Goal: Task Accomplishment & Management: Complete application form

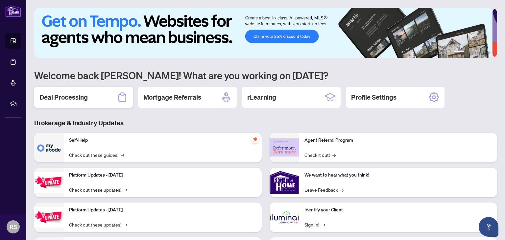
click at [76, 95] on h2 "Deal Processing" at bounding box center [63, 97] width 48 height 9
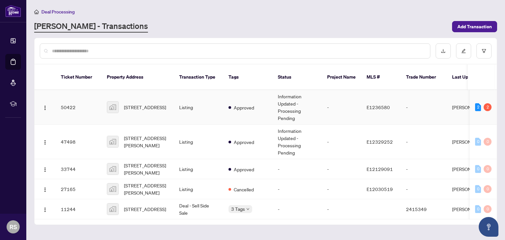
click at [69, 100] on td "50422" at bounding box center [79, 107] width 46 height 35
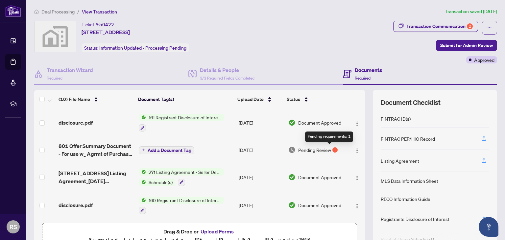
click at [333, 149] on div "1" at bounding box center [335, 149] width 5 height 5
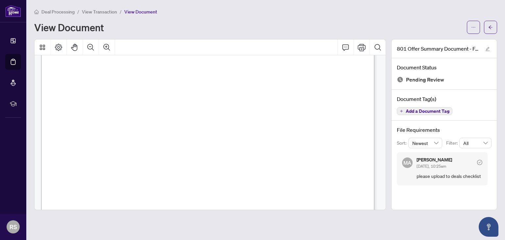
scroll to position [33, 0]
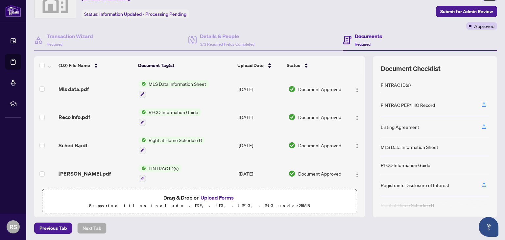
scroll to position [35, 0]
click at [216, 194] on button "Upload Forms" at bounding box center [217, 197] width 37 height 9
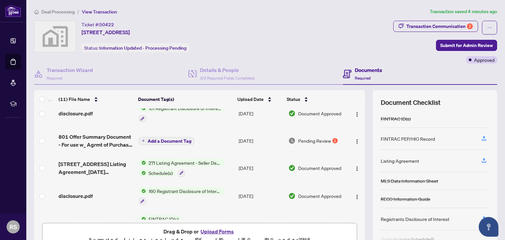
scroll to position [0, 0]
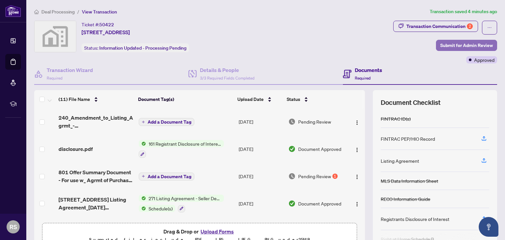
click at [453, 45] on span "Submit for Admin Review" at bounding box center [467, 45] width 53 height 11
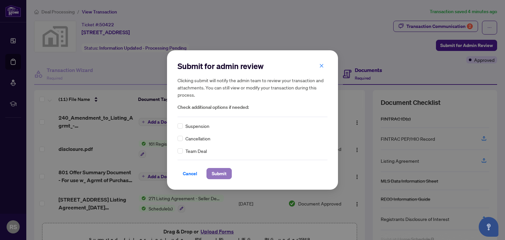
click at [221, 174] on span "Submit" at bounding box center [219, 173] width 15 height 11
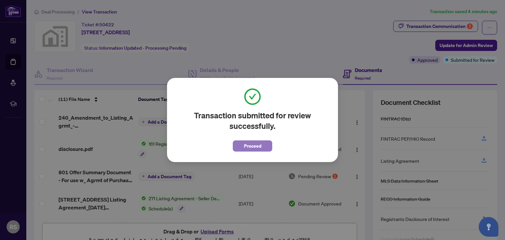
click at [253, 144] on span "Proceed" at bounding box center [252, 146] width 17 height 11
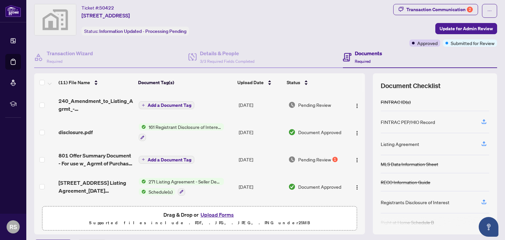
scroll to position [35, 0]
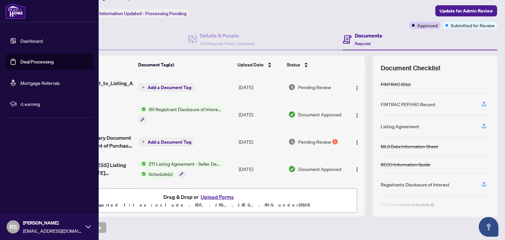
click at [90, 226] on icon at bounding box center [88, 226] width 5 height 5
click at [24, 188] on span "Logout" at bounding box center [26, 188] width 15 height 11
